Goal: Find specific page/section: Find specific page/section

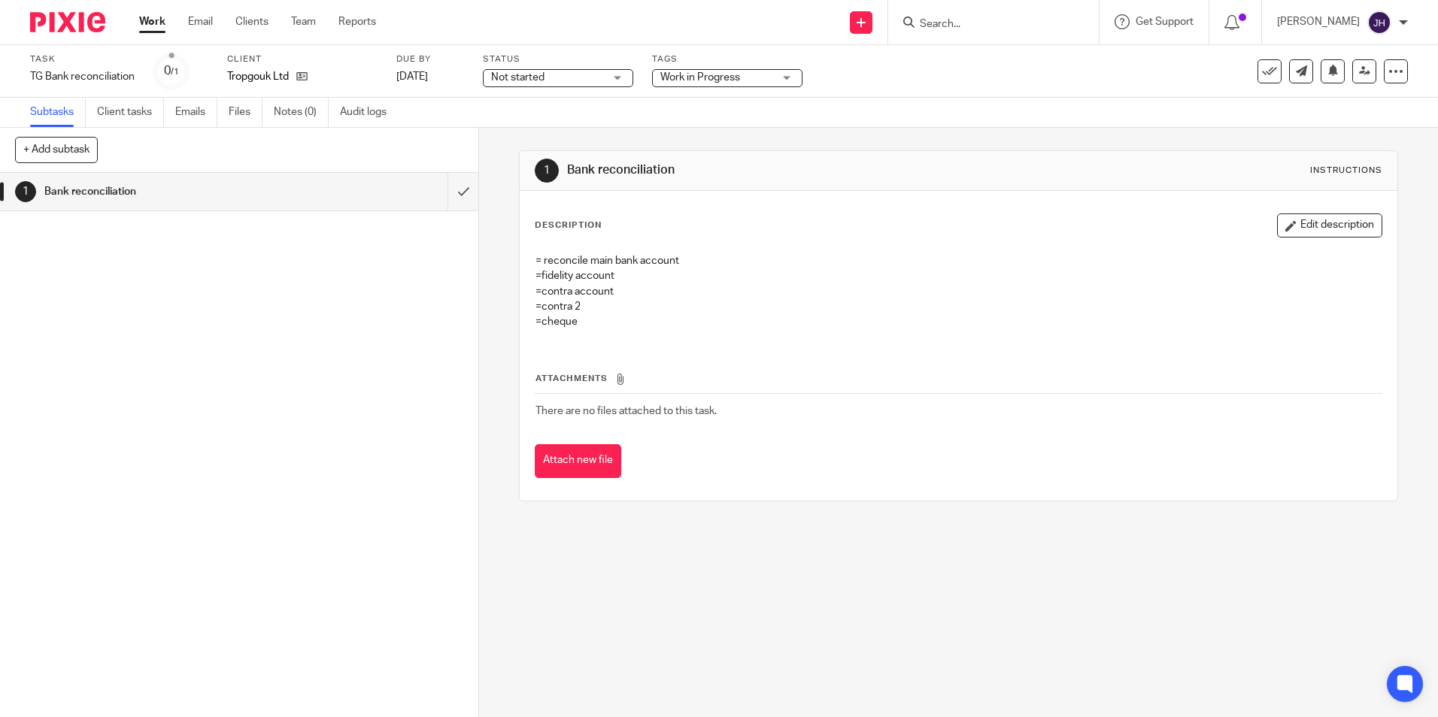
click at [938, 25] on input "Search" at bounding box center [985, 25] width 135 height 14
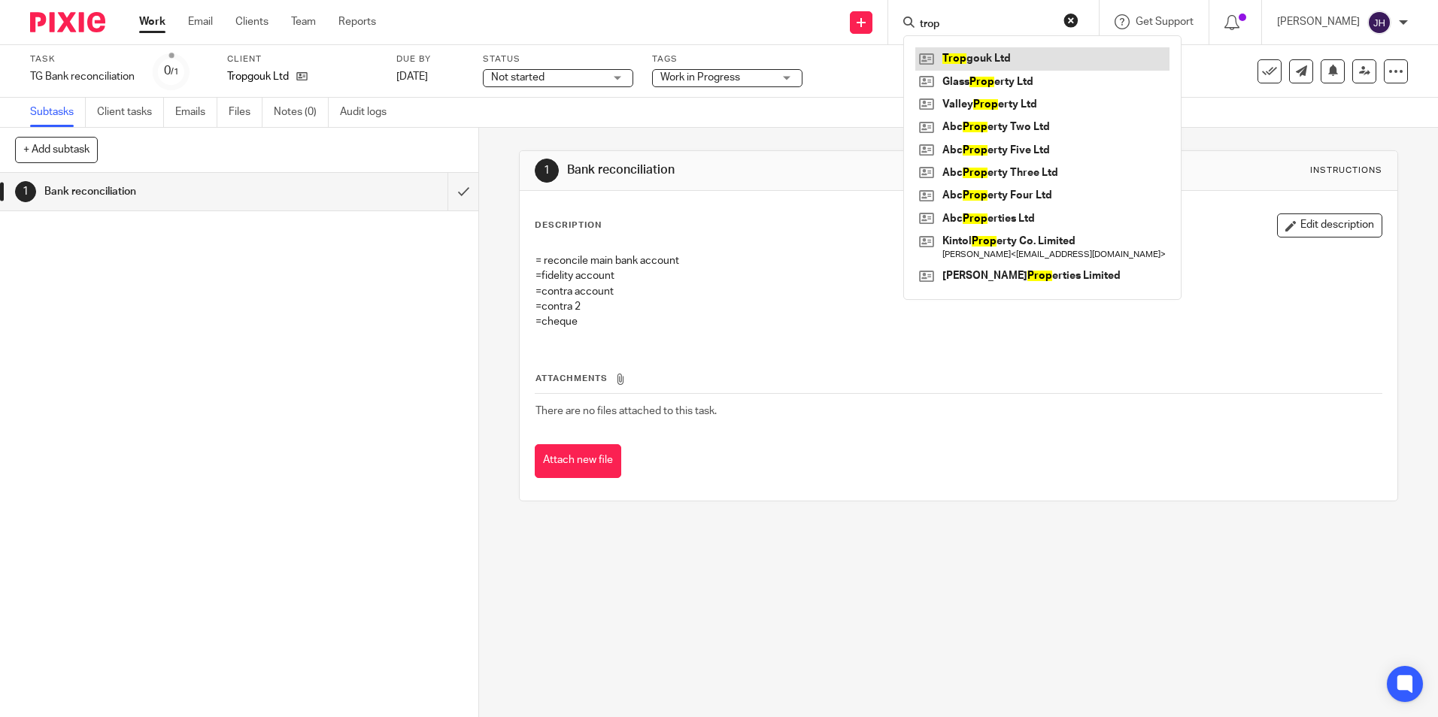
type input "trop"
click at [972, 63] on link at bounding box center [1042, 58] width 254 height 23
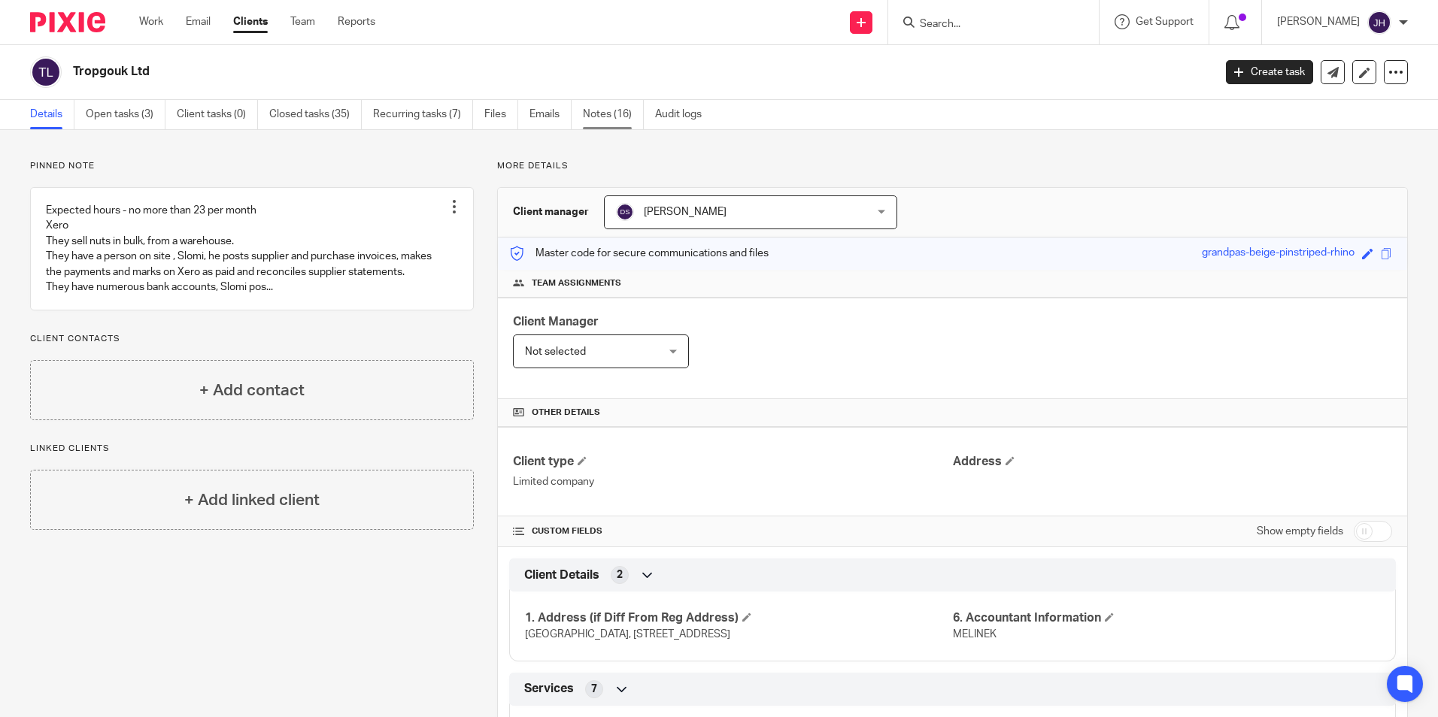
click at [607, 117] on link "Notes (16)" at bounding box center [613, 114] width 61 height 29
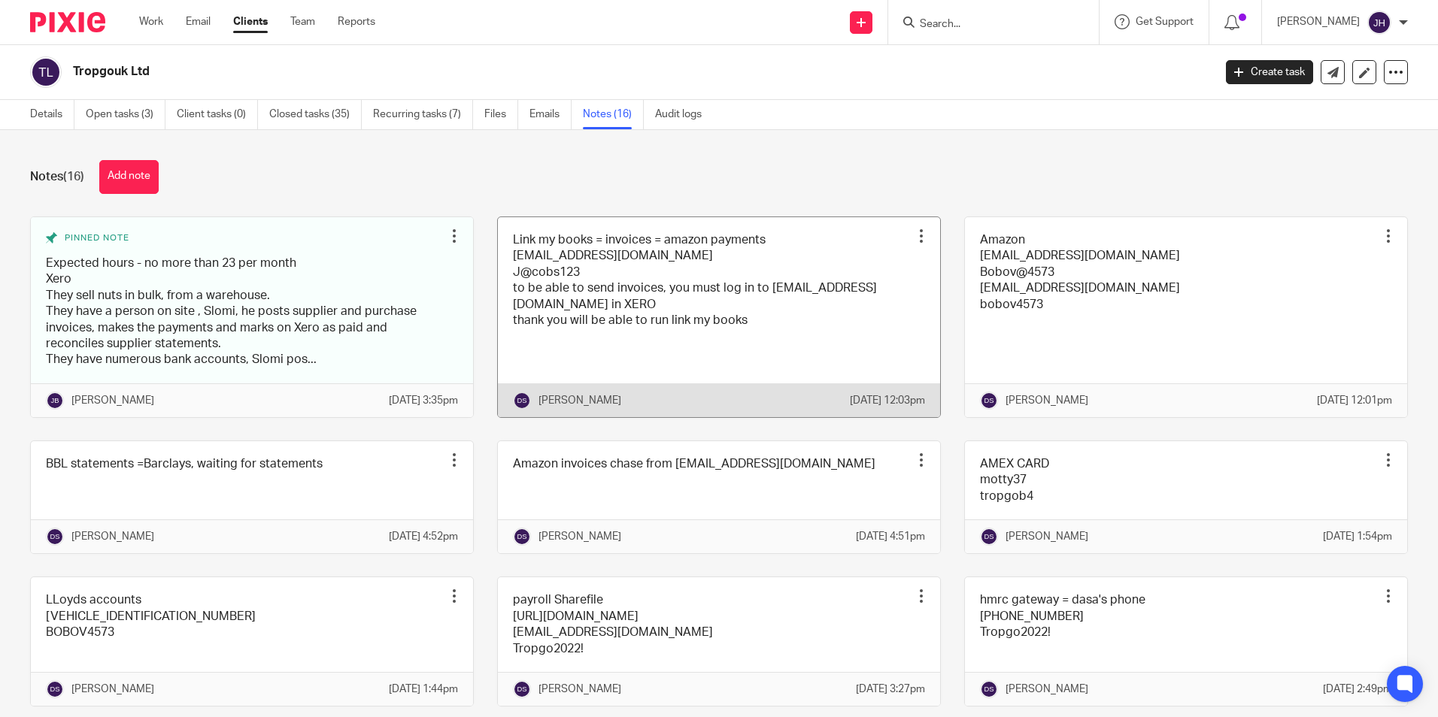
click at [576, 280] on link at bounding box center [719, 317] width 442 height 200
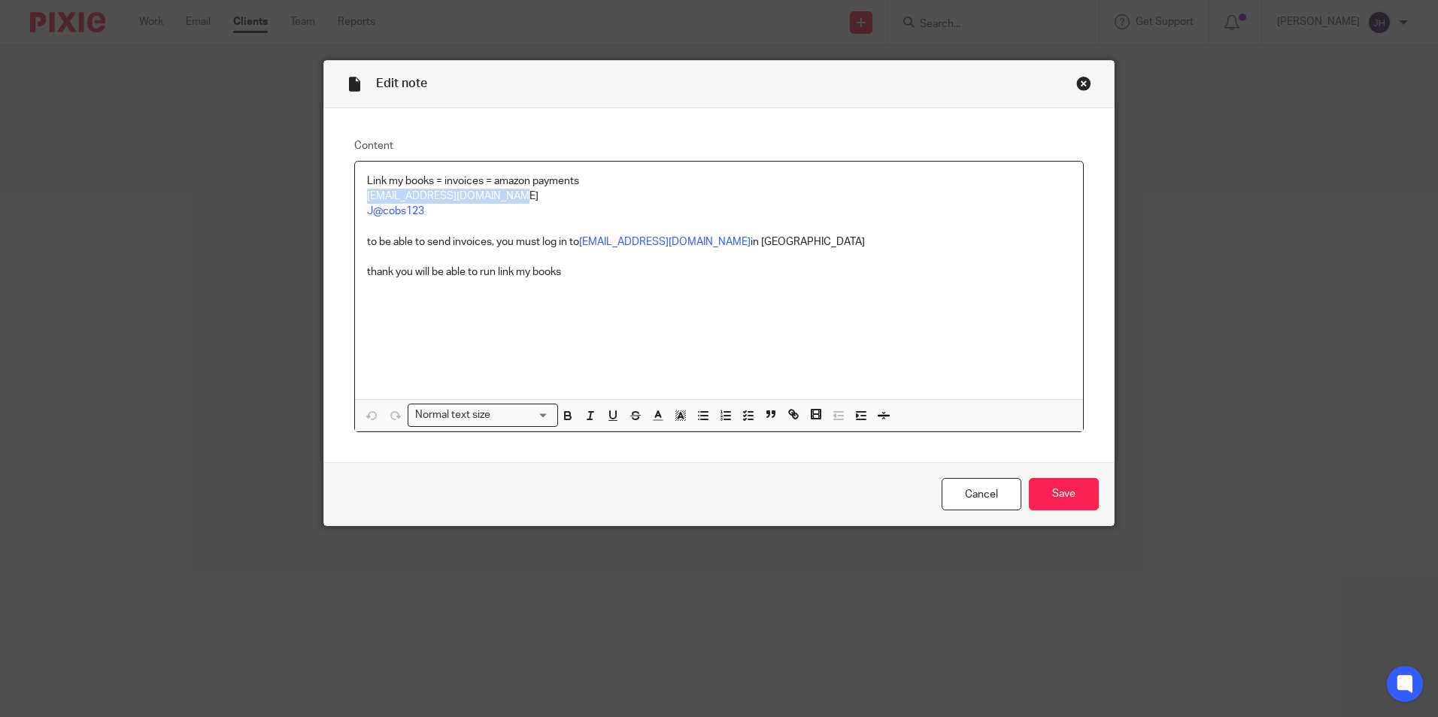
drag, startPoint x: 0, startPoint y: 0, endPoint x: 364, endPoint y: 196, distance: 413.2
click at [367, 196] on p "[EMAIL_ADDRESS][DOMAIN_NAME]" at bounding box center [719, 196] width 704 height 15
copy p "Accounts@jacobsandco.co.uk"
